Goal: Task Accomplishment & Management: Manage account settings

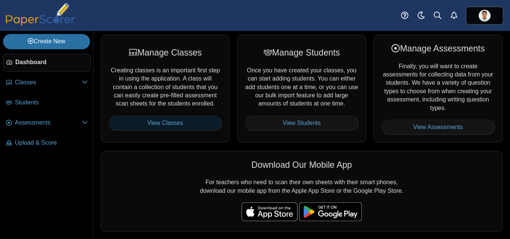
click at [179, 125] on link "View Classes" at bounding box center [165, 123] width 113 height 15
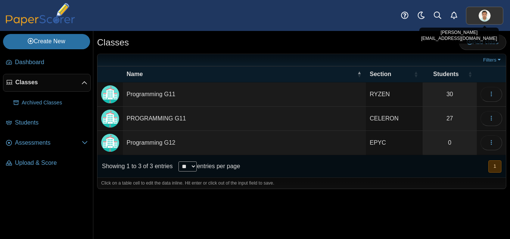
click at [488, 20] on img at bounding box center [485, 16] width 12 height 12
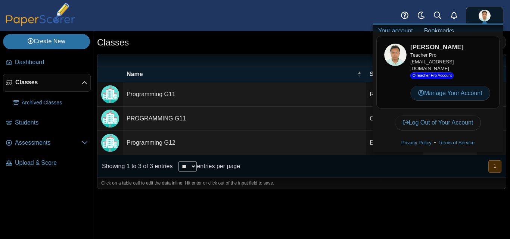
click at [458, 100] on link "Manage Your Account" at bounding box center [451, 93] width 80 height 15
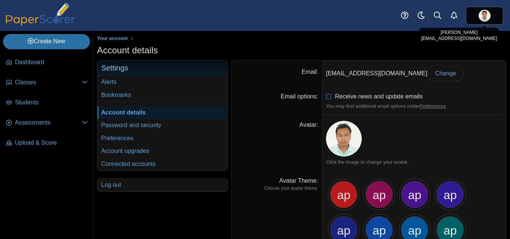
click at [485, 16] on img at bounding box center [485, 16] width 12 height 12
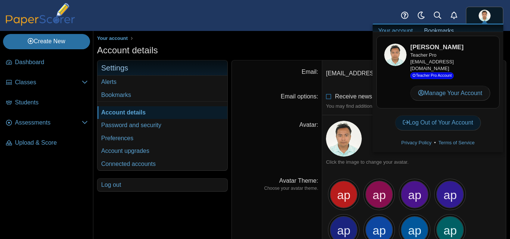
click at [437, 129] on link "Log Out of Your Account" at bounding box center [438, 122] width 86 height 15
